Goal: Information Seeking & Learning: Learn about a topic

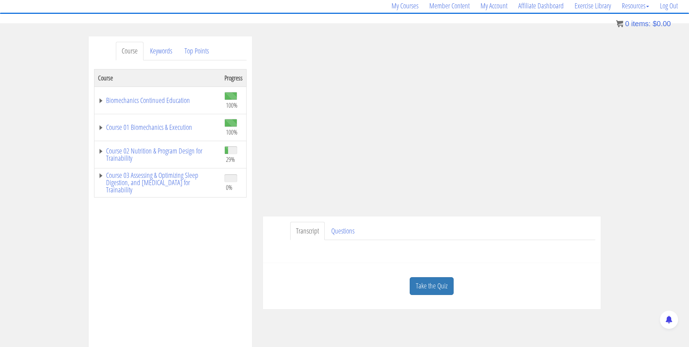
scroll to position [58, 0]
click at [420, 283] on link "Take the Quiz" at bounding box center [432, 286] width 44 height 18
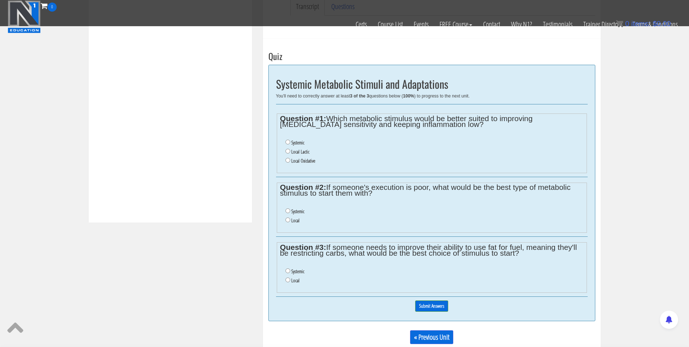
scroll to position [237, 0]
click at [287, 151] on input "Local Lactic" at bounding box center [288, 151] width 5 height 5
radio input "true"
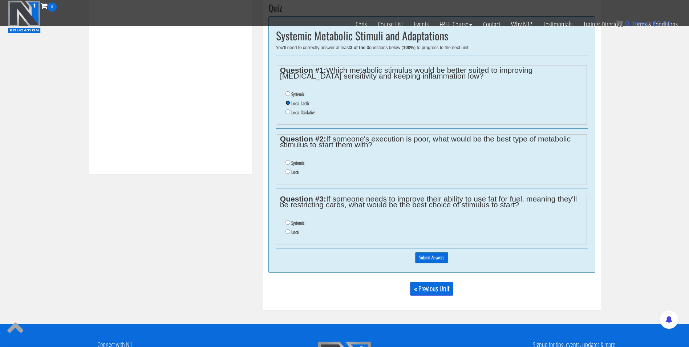
scroll to position [285, 0]
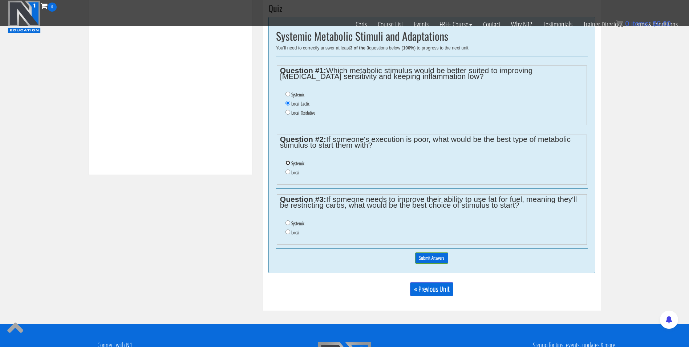
click at [287, 163] on input "Systemic" at bounding box center [288, 162] width 5 height 5
radio input "true"
click at [288, 222] on input "Systemic" at bounding box center [288, 222] width 5 height 5
radio input "true"
click at [420, 254] on input "Submit Answers" at bounding box center [431, 257] width 33 height 11
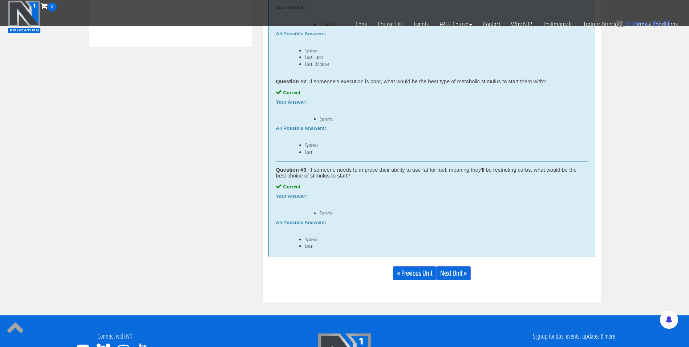
scroll to position [439, 0]
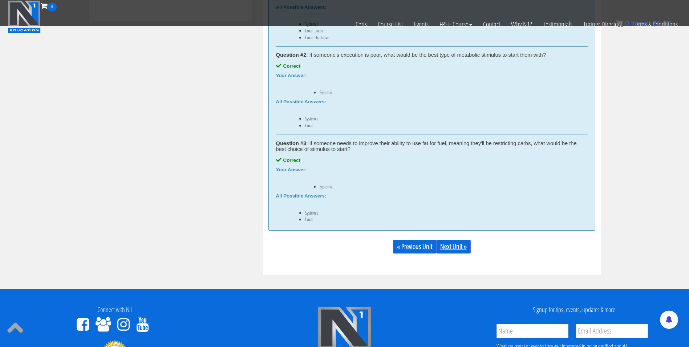
click at [466, 242] on link "Next Unit »" at bounding box center [453, 246] width 35 height 14
